Goal: Task Accomplishment & Management: Manage account settings

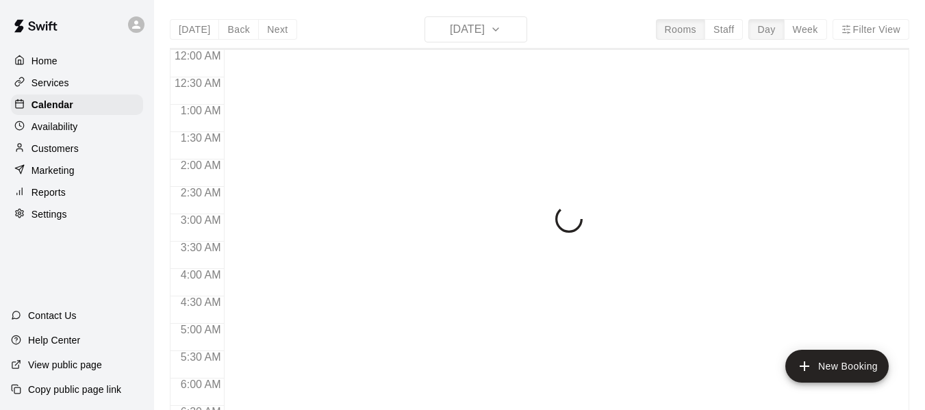
scroll to position [680, 0]
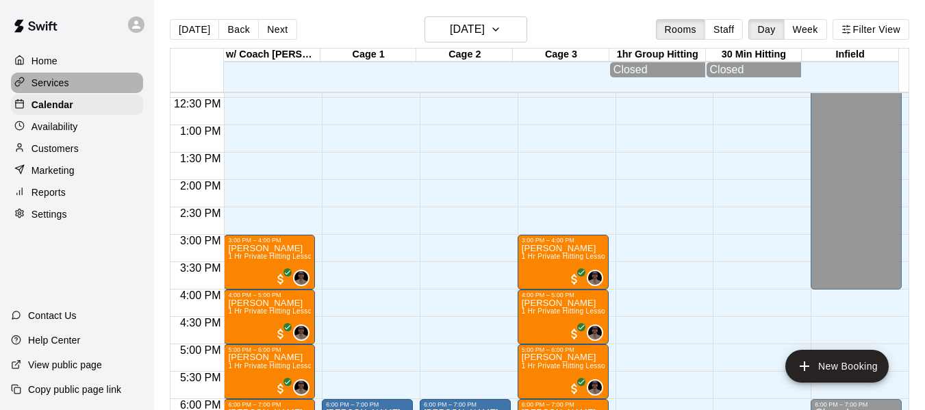
click at [64, 82] on p "Services" at bounding box center [51, 83] width 38 height 14
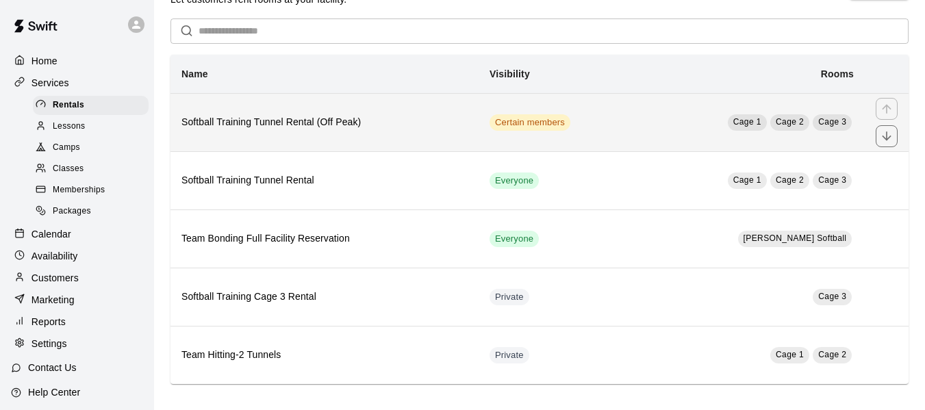
scroll to position [46, 0]
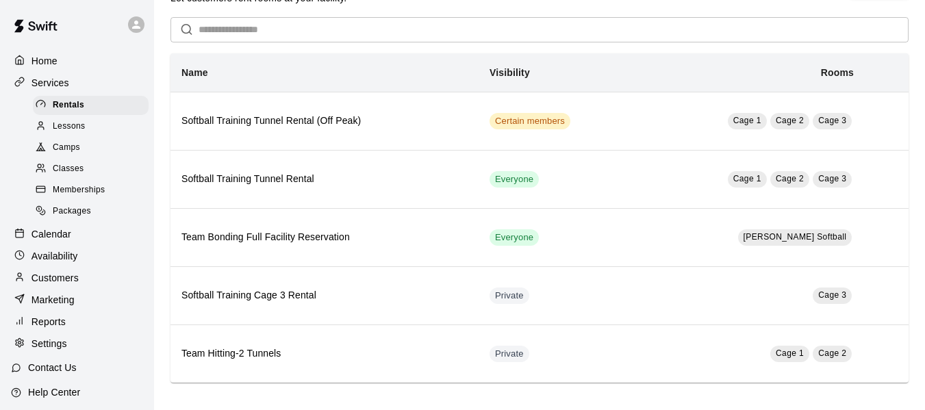
click at [82, 130] on span "Lessons" at bounding box center [69, 127] width 33 height 14
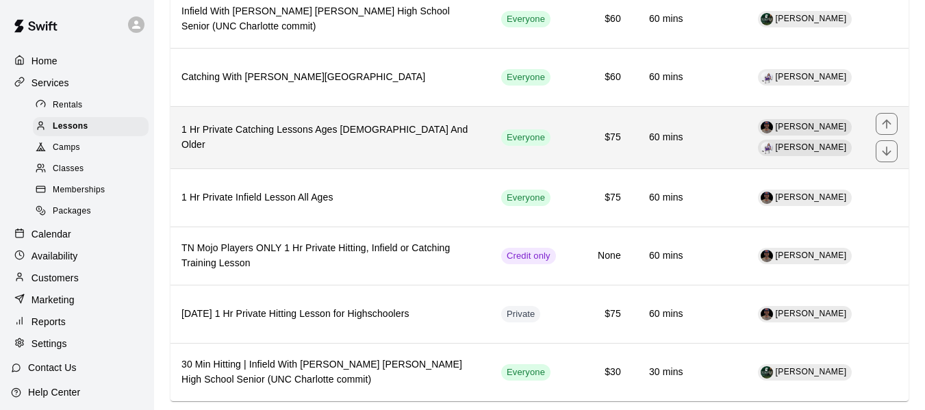
scroll to position [485, 0]
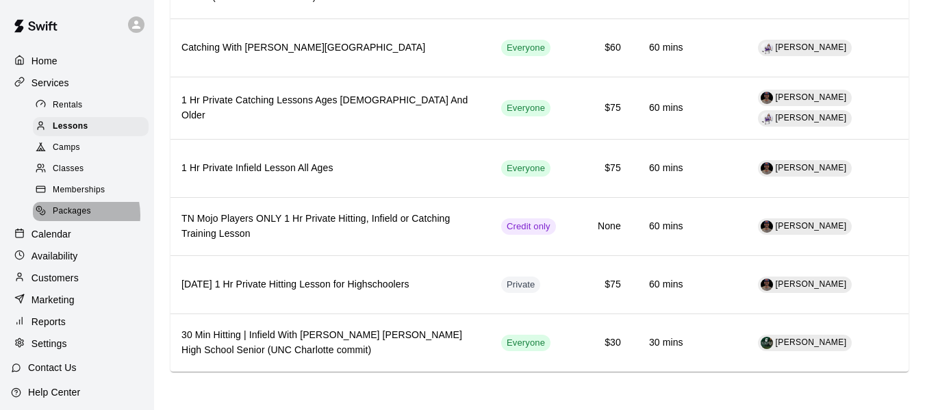
click at [71, 219] on span "Packages" at bounding box center [72, 212] width 38 height 14
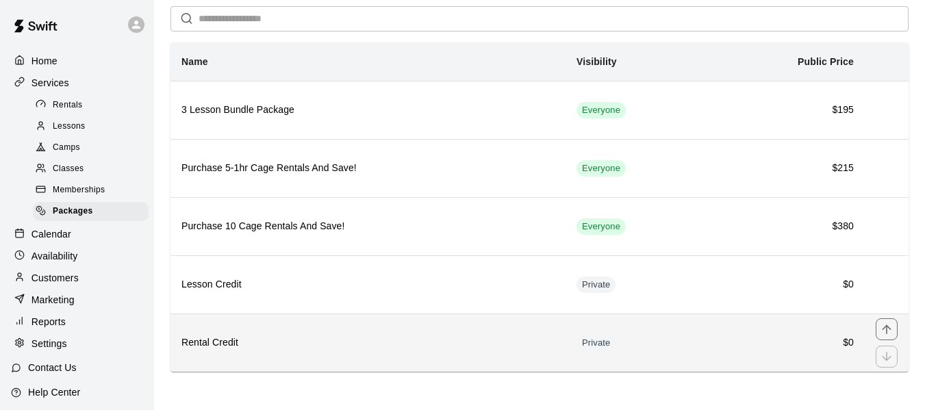
scroll to position [57, 0]
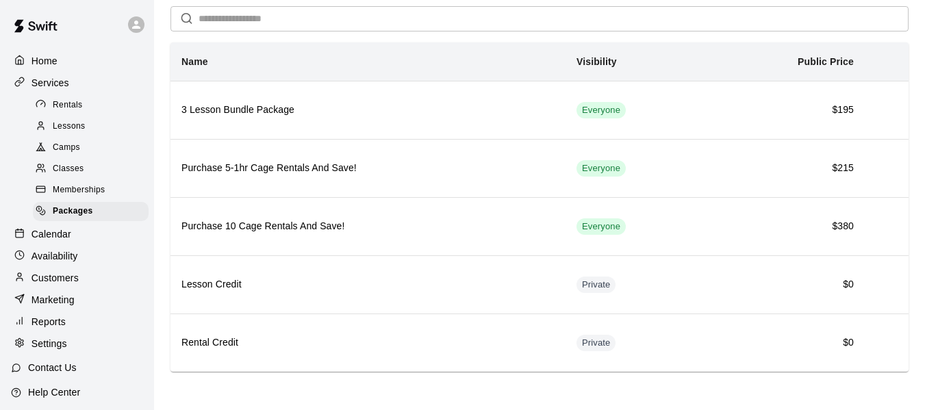
click at [66, 128] on span "Lessons" at bounding box center [69, 127] width 33 height 14
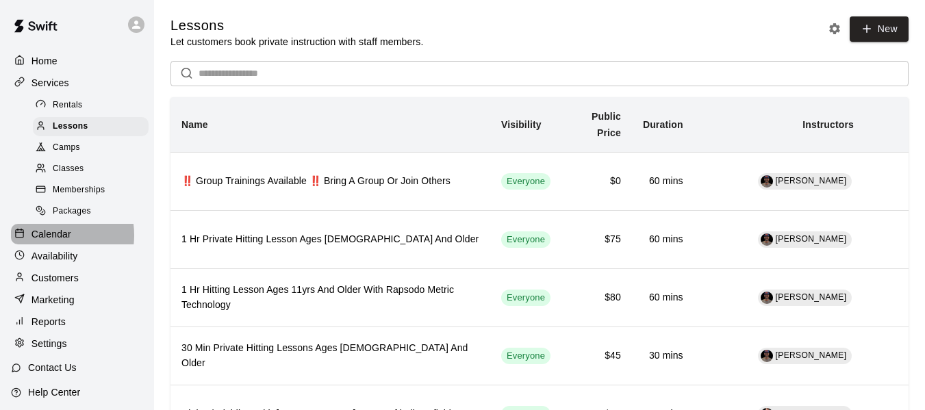
click at [49, 241] on p "Calendar" at bounding box center [52, 234] width 40 height 14
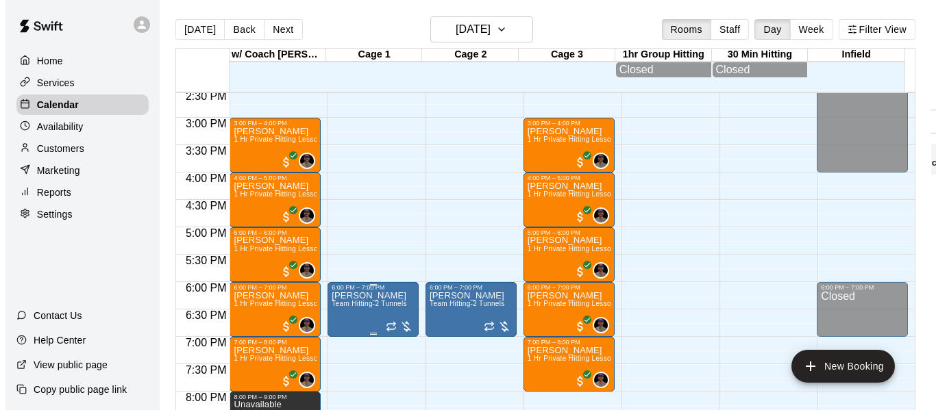
scroll to position [798, 0]
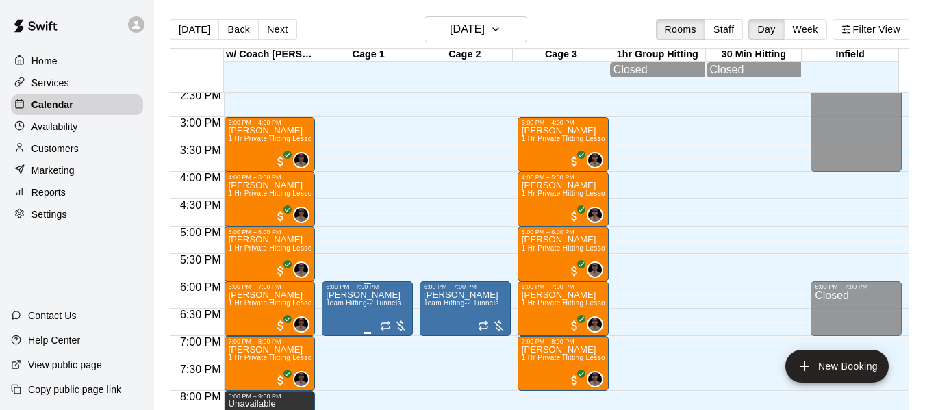
click at [395, 329] on div at bounding box center [393, 326] width 27 height 14
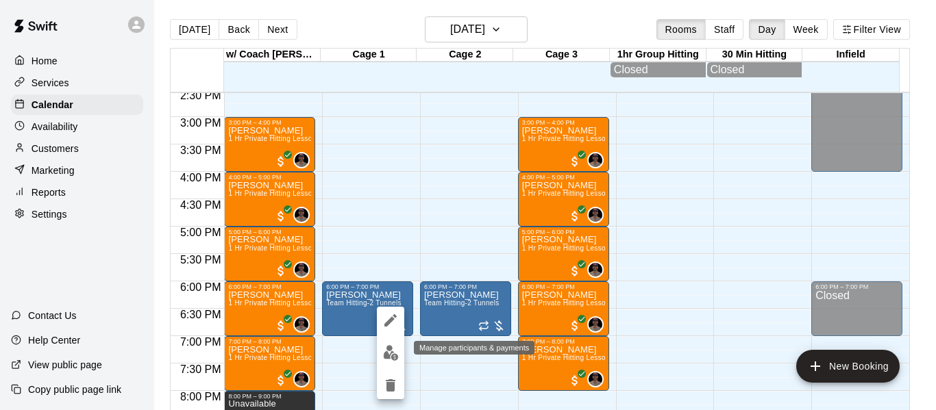
click at [386, 356] on img "edit" at bounding box center [391, 353] width 16 height 16
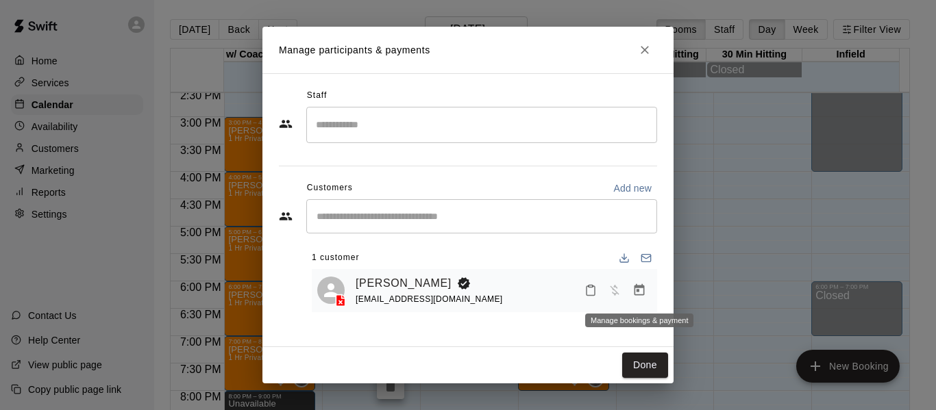
click at [638, 293] on icon "Manage bookings & payment" at bounding box center [639, 290] width 10 height 12
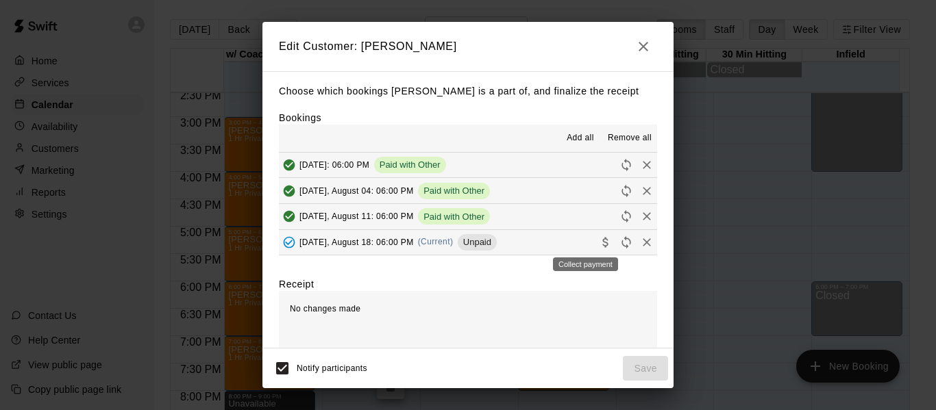
click at [602, 243] on icon "Collect payment" at bounding box center [604, 242] width 5 height 10
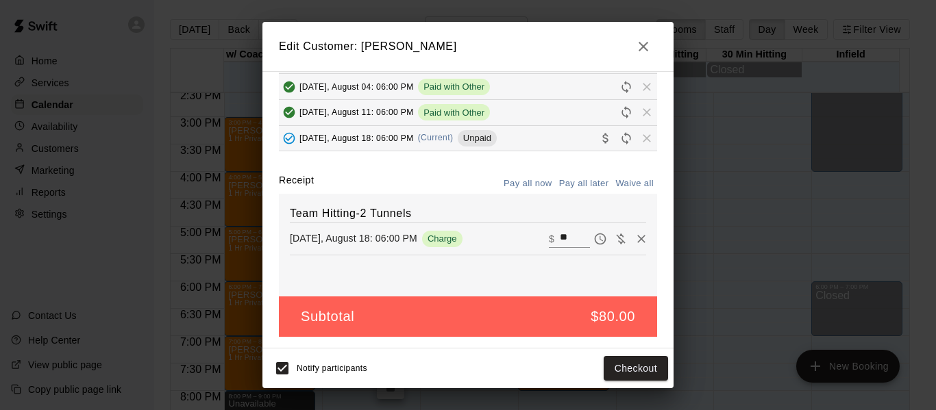
scroll to position [105, 0]
drag, startPoint x: 556, startPoint y: 236, endPoint x: 529, endPoint y: 239, distance: 27.5
click at [549, 239] on div "​ $ **" at bounding box center [569, 239] width 41 height 18
type input "**"
click at [624, 374] on button "Checkout" at bounding box center [636, 368] width 64 height 25
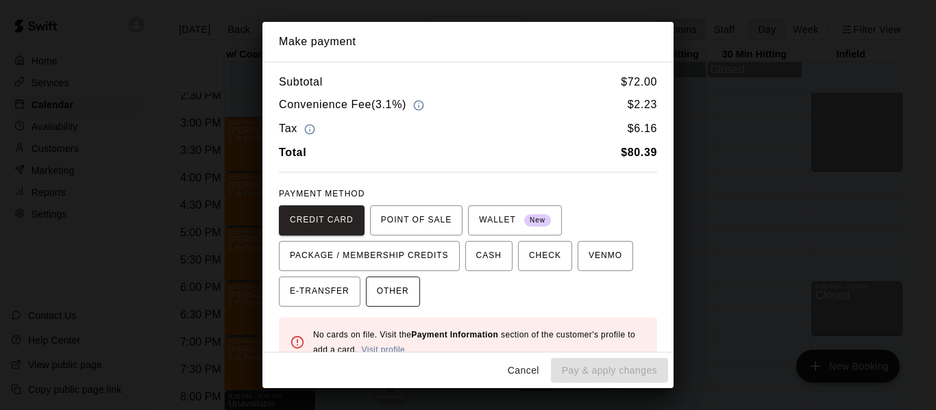
click at [388, 293] on span "OTHER" at bounding box center [393, 292] width 32 height 22
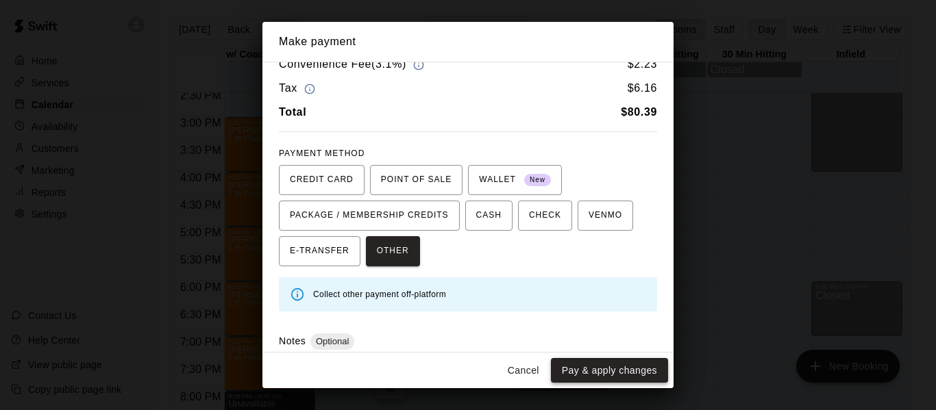
scroll to position [46, 0]
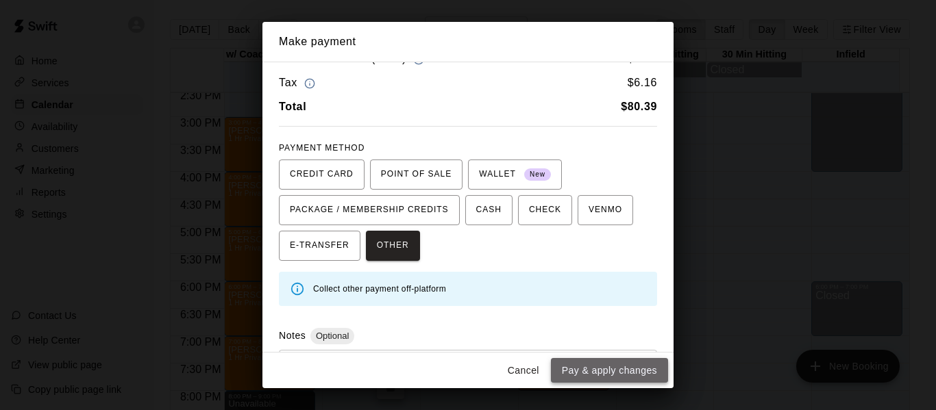
click at [612, 369] on button "Pay & apply changes" at bounding box center [609, 370] width 117 height 25
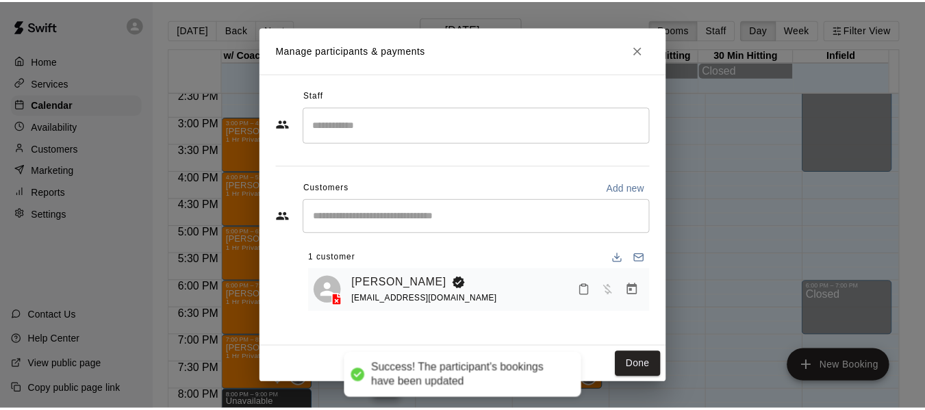
scroll to position [58, 0]
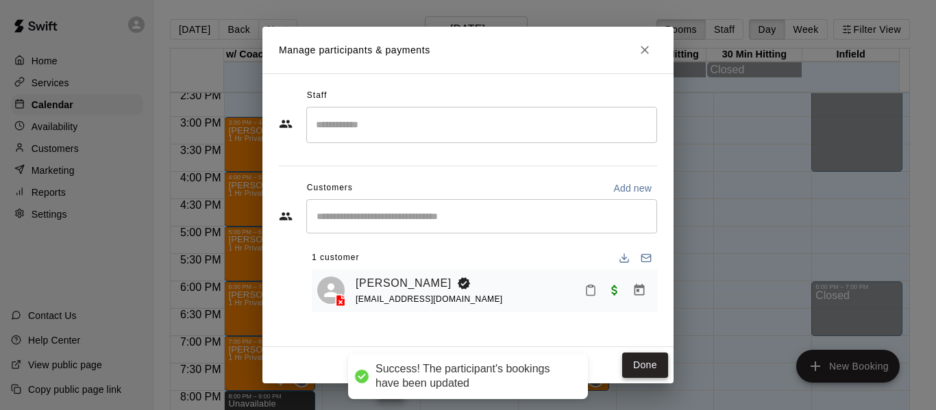
click at [645, 362] on button "Done" at bounding box center [645, 365] width 46 height 25
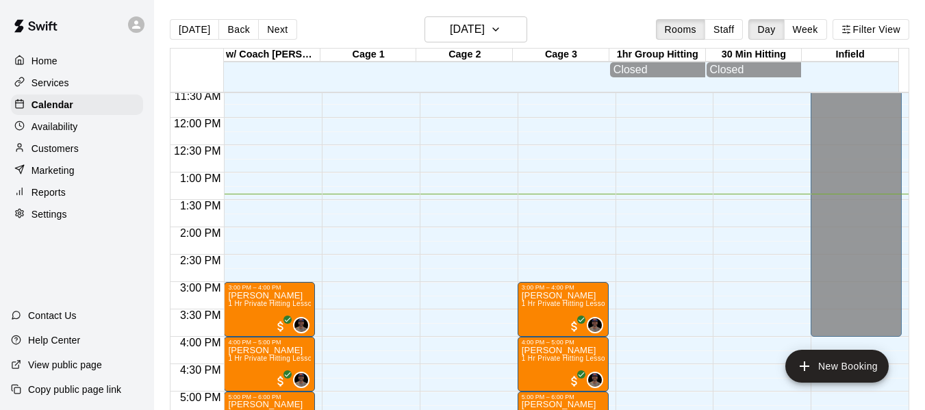
scroll to position [570, 0]
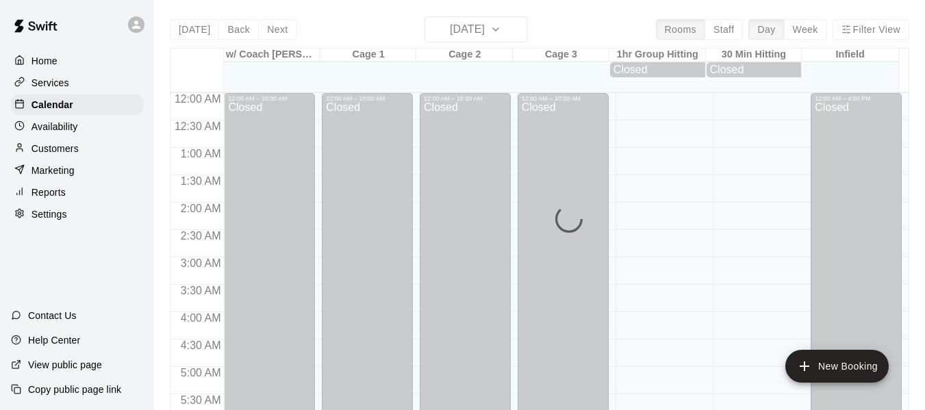
scroll to position [734, 0]
